Goal: Complete application form: Complete application form

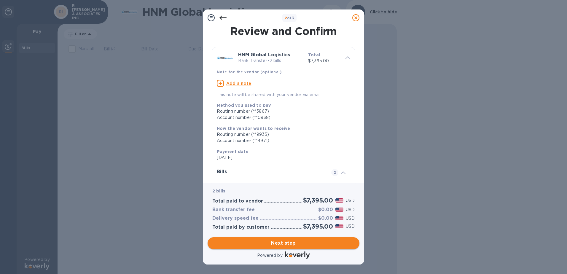
click at [297, 242] on span "Next step" at bounding box center [283, 243] width 142 height 7
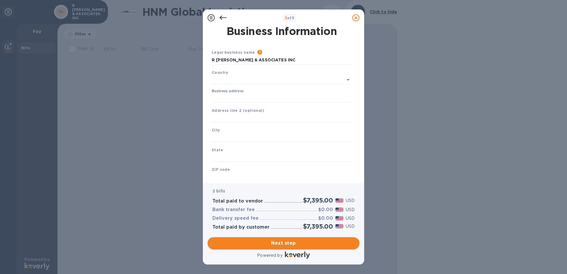
type input "[GEOGRAPHIC_DATA]"
click at [246, 96] on input "Business address" at bounding box center [282, 97] width 140 height 9
type input "[STREET_ADDRESS]"
type input "Ozark"
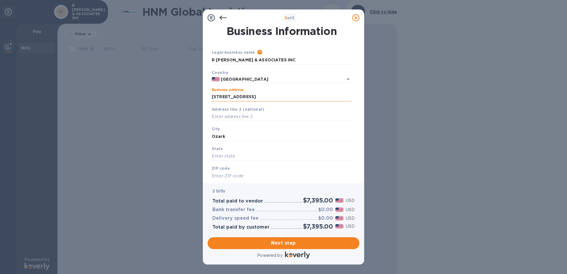
type input "MO"
type input "65721"
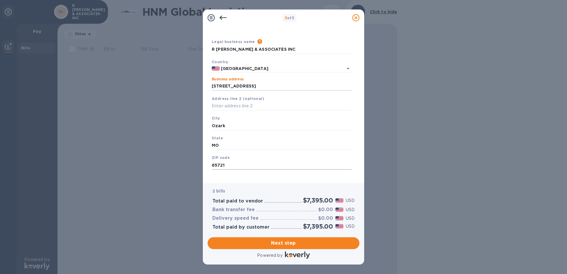
scroll to position [16, 0]
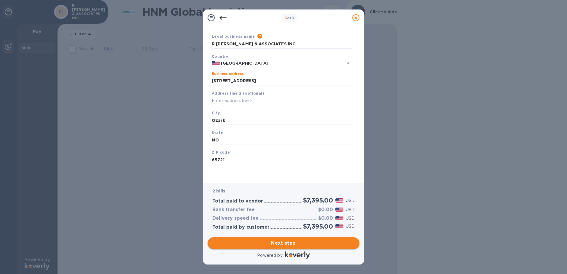
click at [280, 244] on span "Next step" at bounding box center [283, 243] width 142 height 7
click at [231, 120] on input "Ozark" at bounding box center [282, 120] width 140 height 9
type input "OZARK"
click at [283, 246] on span "Next step" at bounding box center [283, 243] width 142 height 7
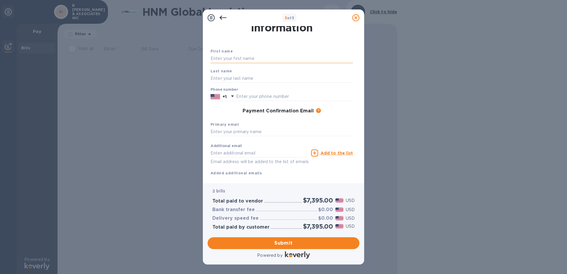
click at [240, 59] on input "text" at bounding box center [282, 58] width 142 height 9
type input "[PERSON_NAME]"
type input "4174856401"
type input "[EMAIL_ADDRESS][DOMAIN_NAME]"
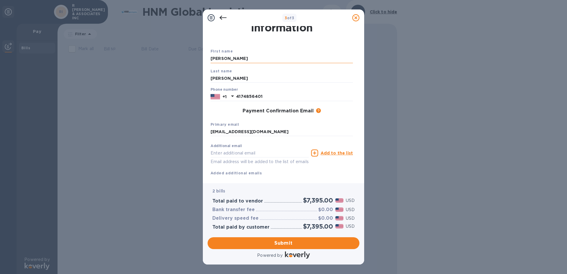
type input "[EMAIL_ADDRESS][DOMAIN_NAME]"
click at [274, 243] on span "Submit" at bounding box center [283, 243] width 142 height 7
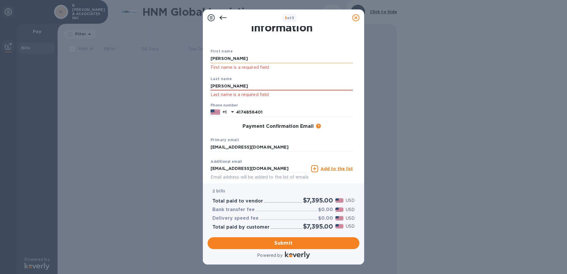
click at [234, 57] on input "[PERSON_NAME]" at bounding box center [282, 58] width 142 height 9
click at [228, 85] on input "[PERSON_NAME]" at bounding box center [282, 86] width 142 height 9
click at [293, 242] on span "Submit" at bounding box center [283, 243] width 142 height 7
drag, startPoint x: 252, startPoint y: 58, endPoint x: 171, endPoint y: 53, distance: 81.2
click at [171, 53] on div "3 of 3 Payment Contact Information First name [PERSON_NAME] First name is a req…" at bounding box center [283, 137] width 567 height 274
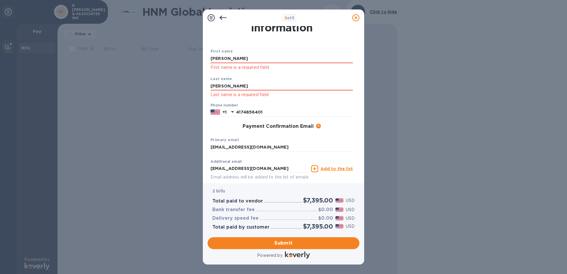
type input "[PERSON_NAME]"
click at [302, 241] on span "Submit" at bounding box center [283, 243] width 142 height 7
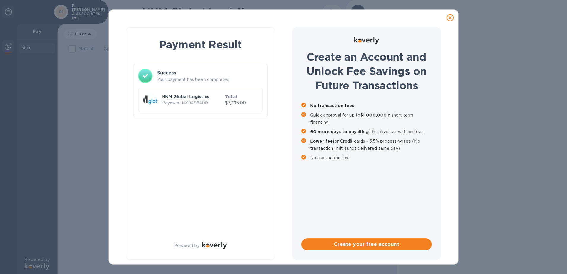
scroll to position [0, 0]
